Goal: Book appointment/travel/reservation

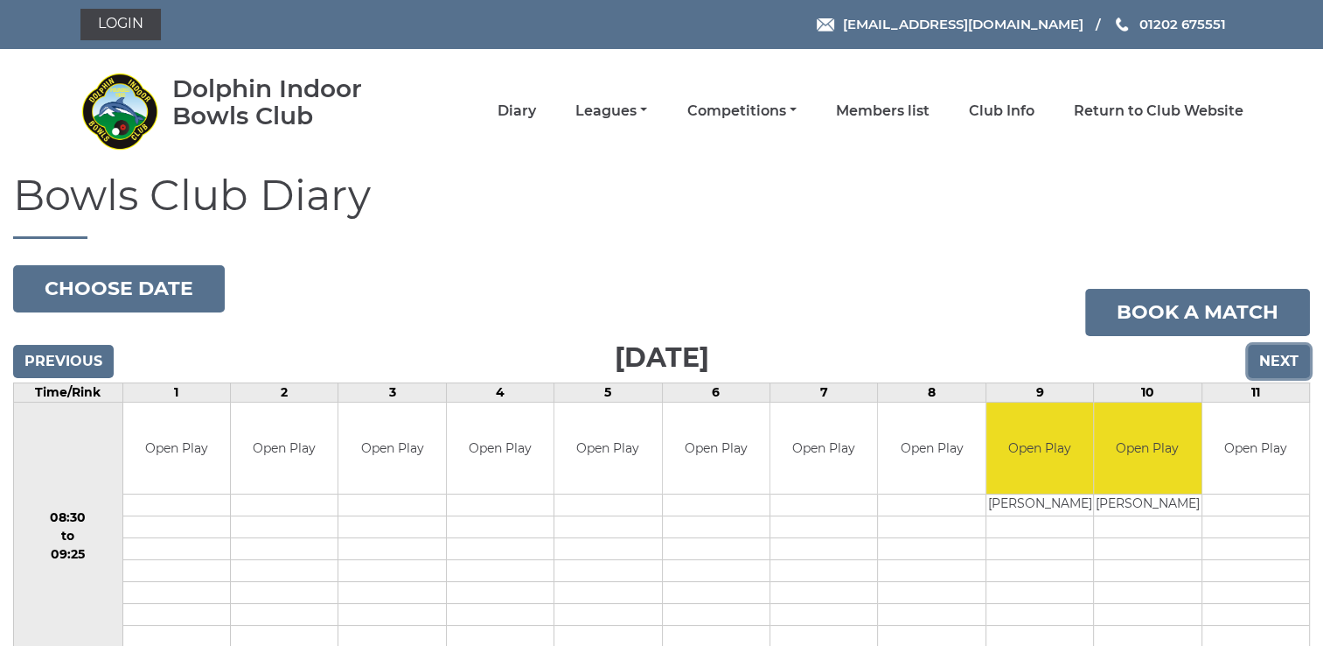
click at [1277, 359] on input "Next" at bounding box center [1279, 361] width 62 height 33
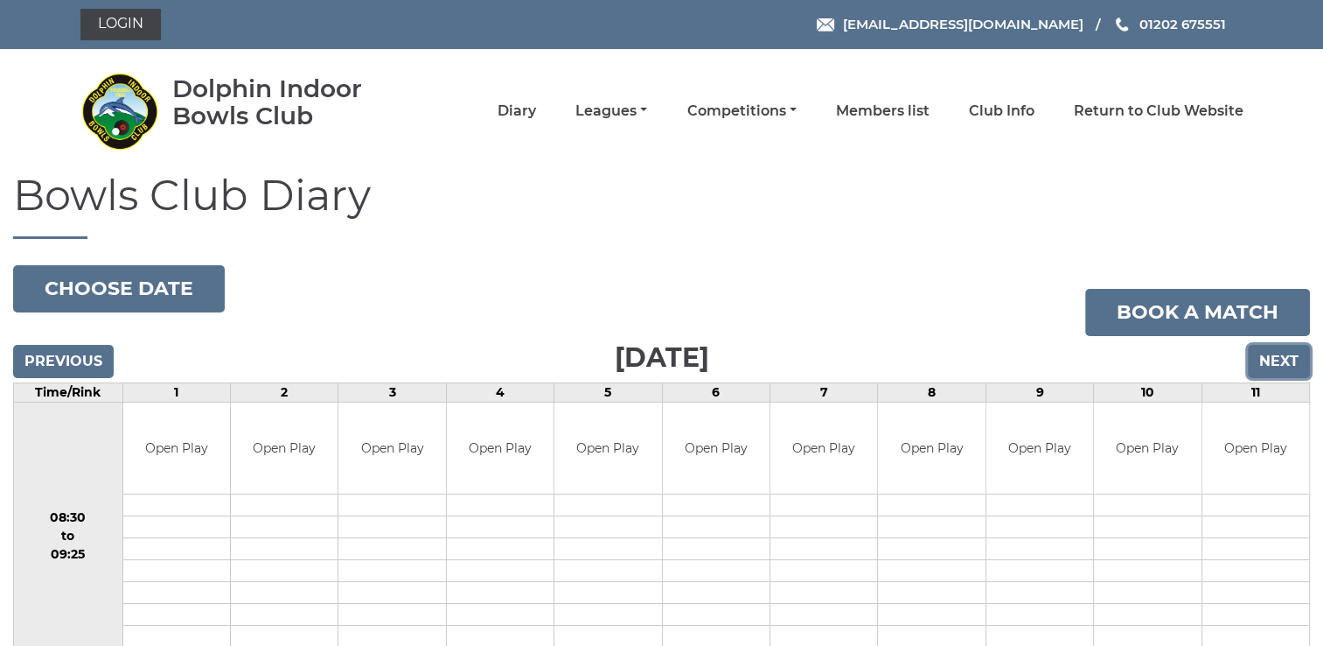
click at [1281, 365] on input "Next" at bounding box center [1279, 361] width 62 height 33
